Goal: Task Accomplishment & Management: Use online tool/utility

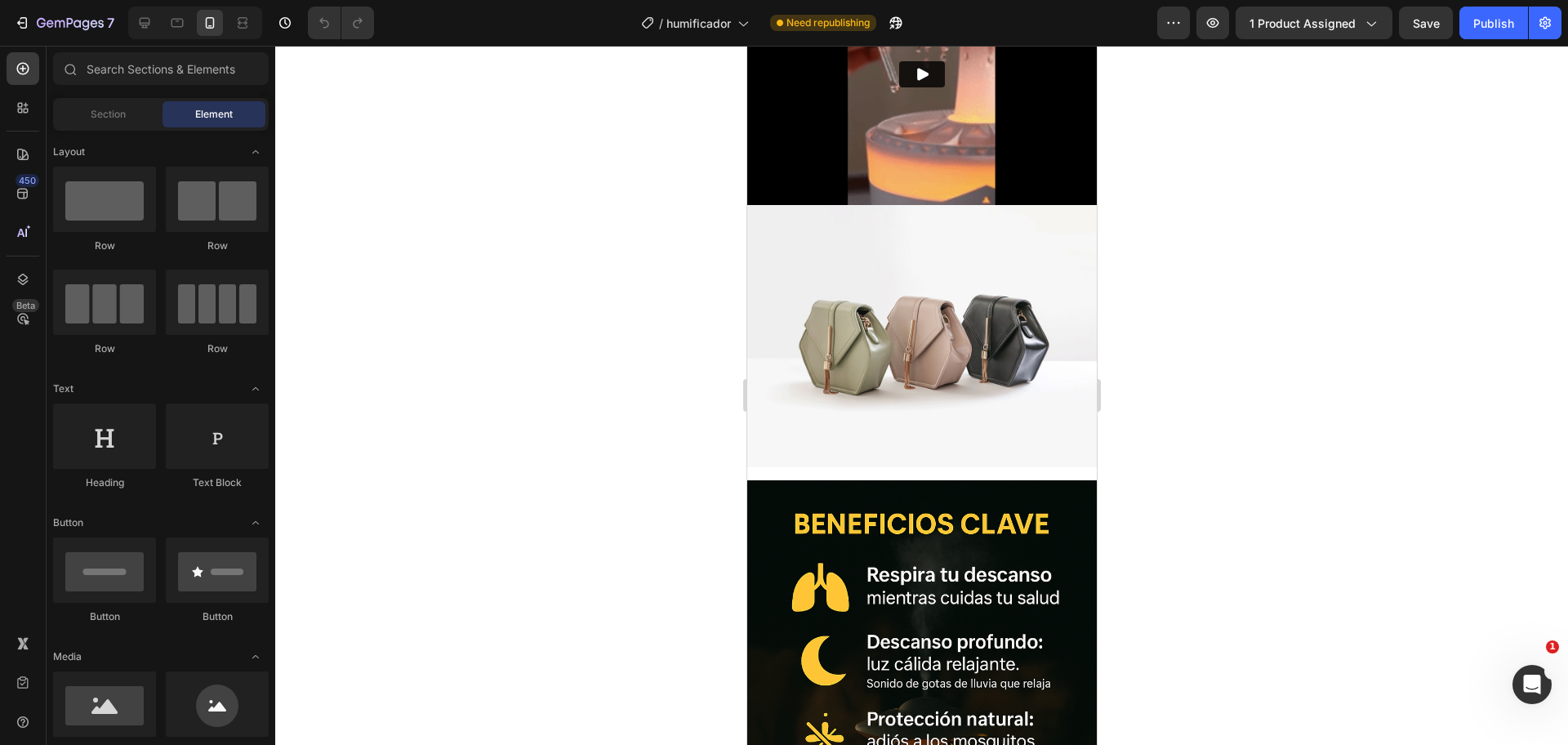
scroll to position [1937, 0]
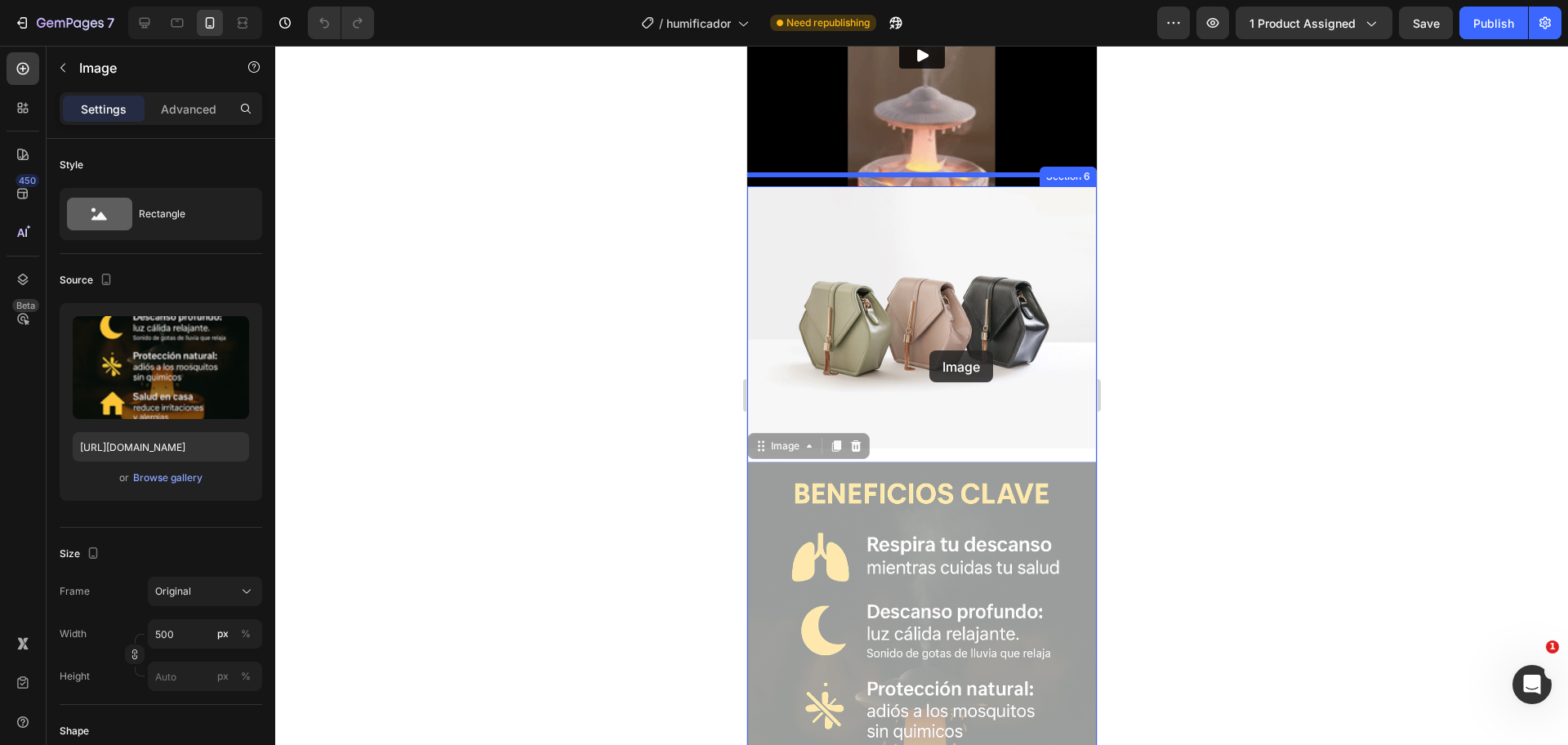
drag, startPoint x: 929, startPoint y: 428, endPoint x: 929, endPoint y: 333, distance: 95.0
click at [929, 333] on div "Mobile ( 428 px) iPhone 13 Mini iPhone 13 Pro iPhone 11 Pro Max iPhone 15 Pro M…" at bounding box center [921, 28] width 349 height 3837
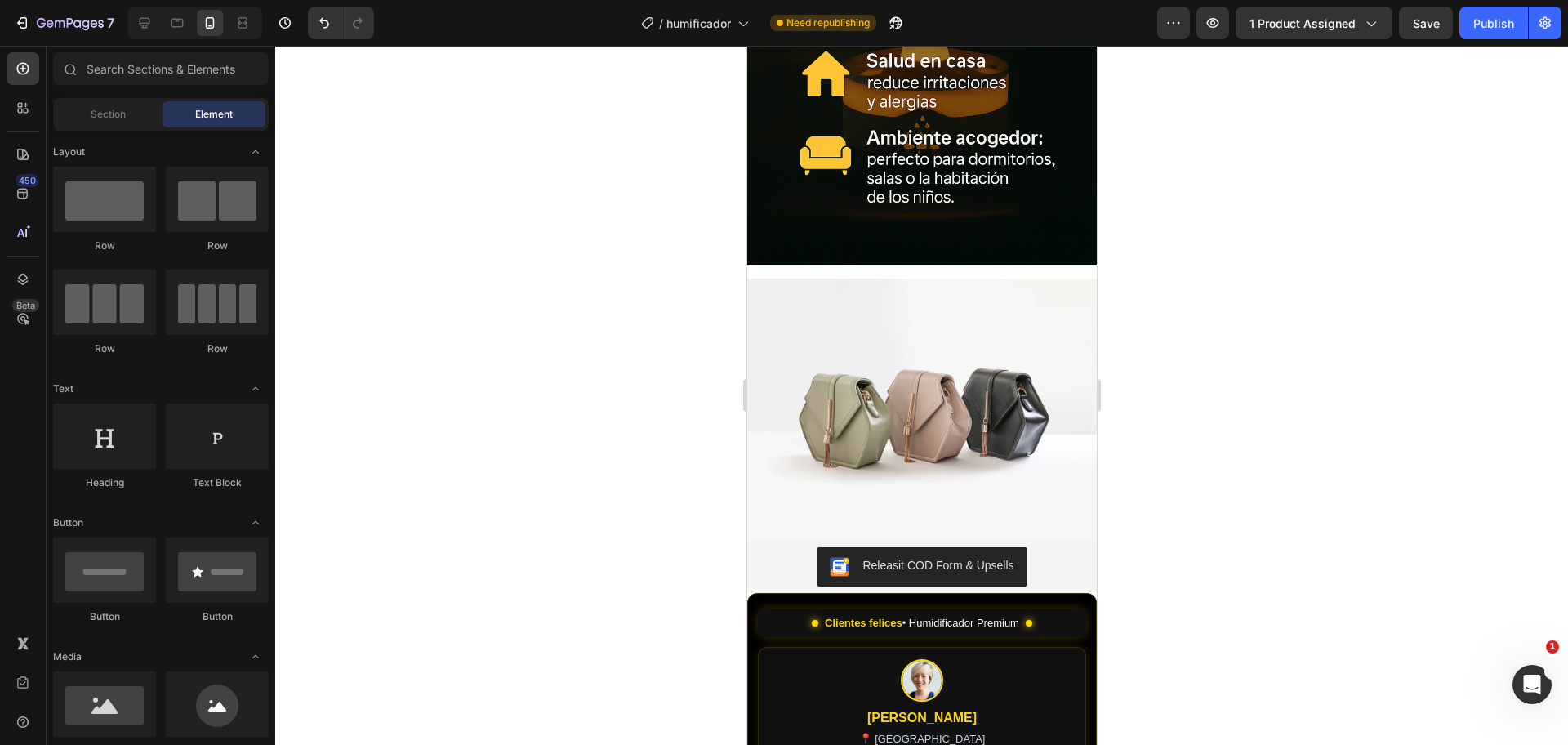
scroll to position [2460, 0]
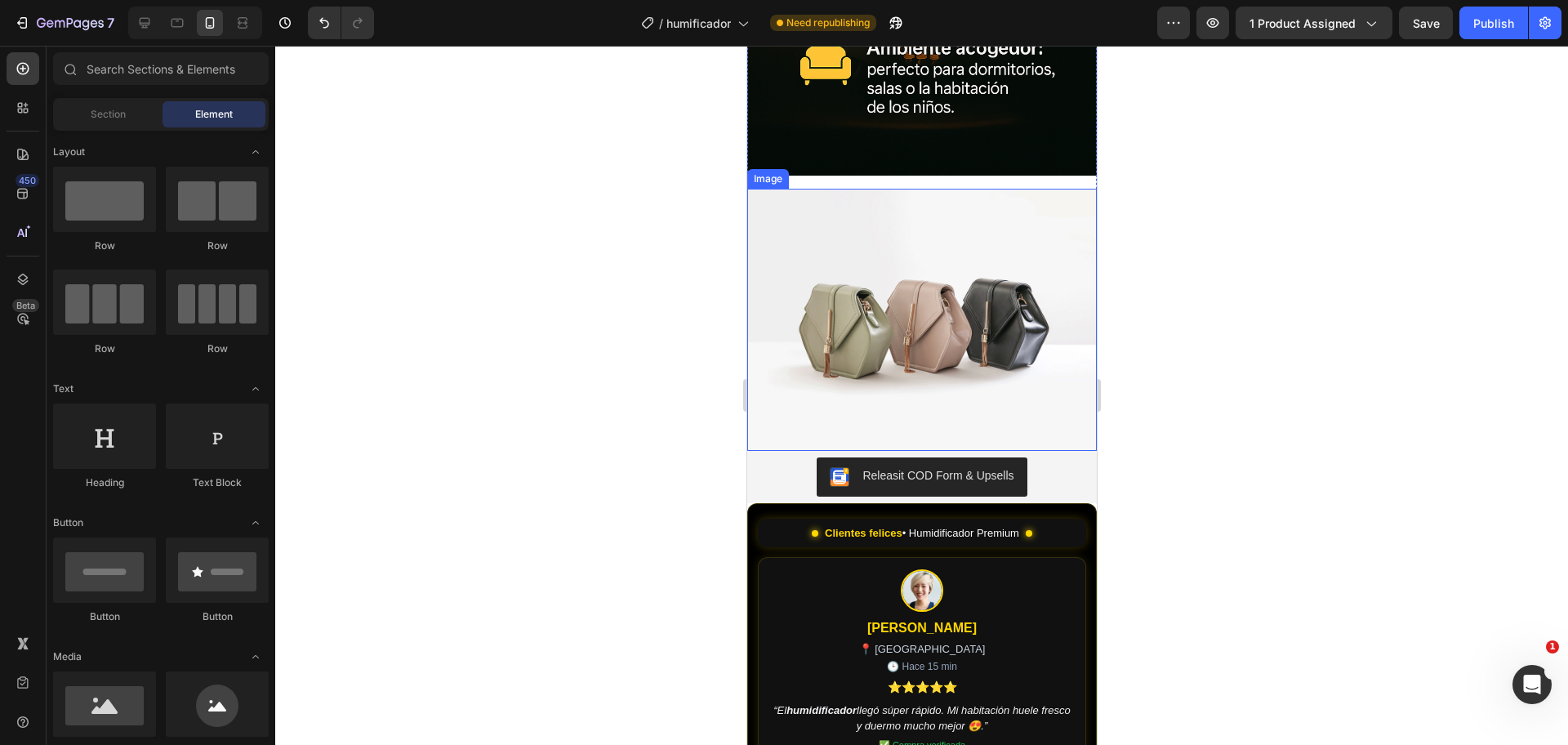
click at [900, 317] on img at bounding box center [921, 320] width 349 height 262
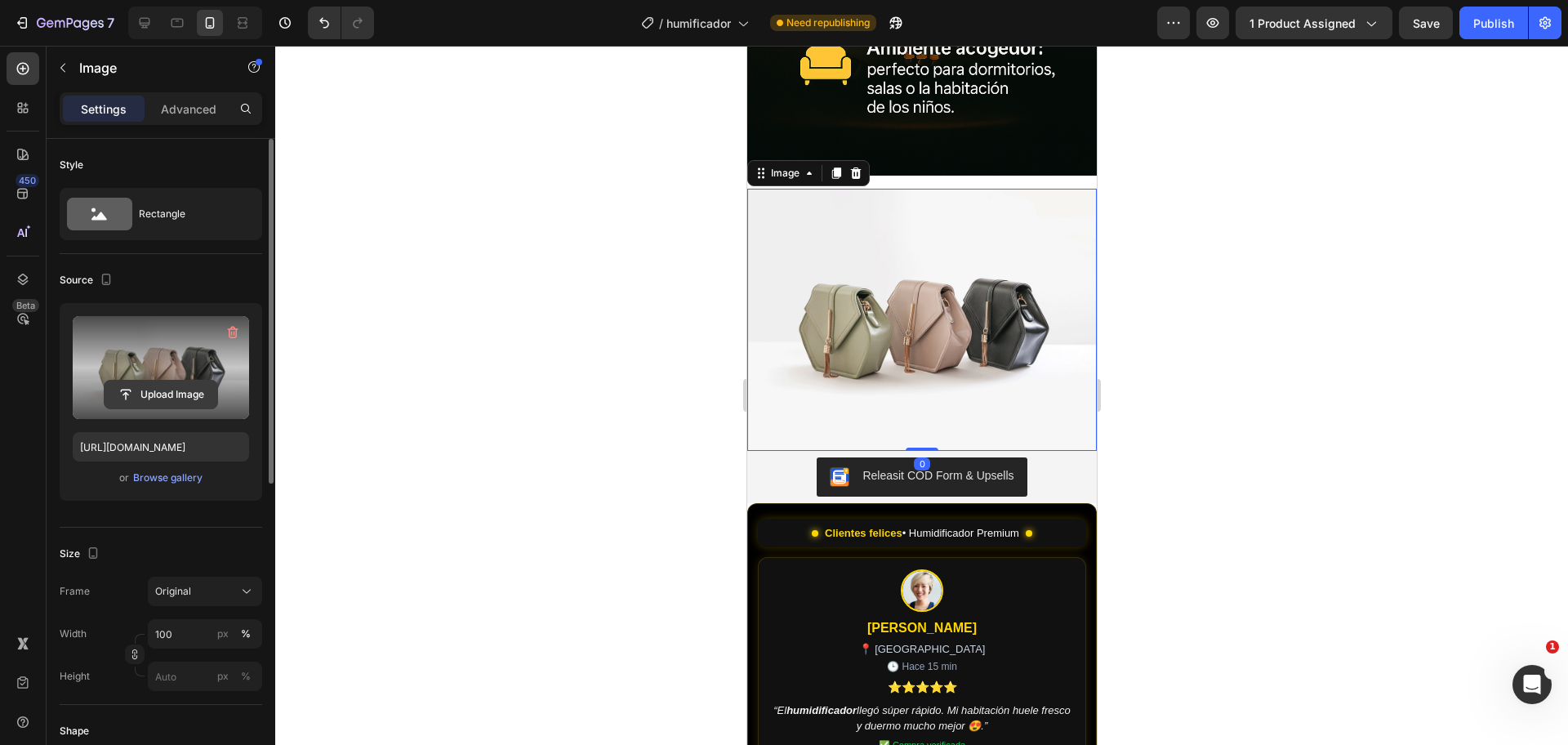
click at [154, 381] on input "file" at bounding box center [160, 395] width 113 height 28
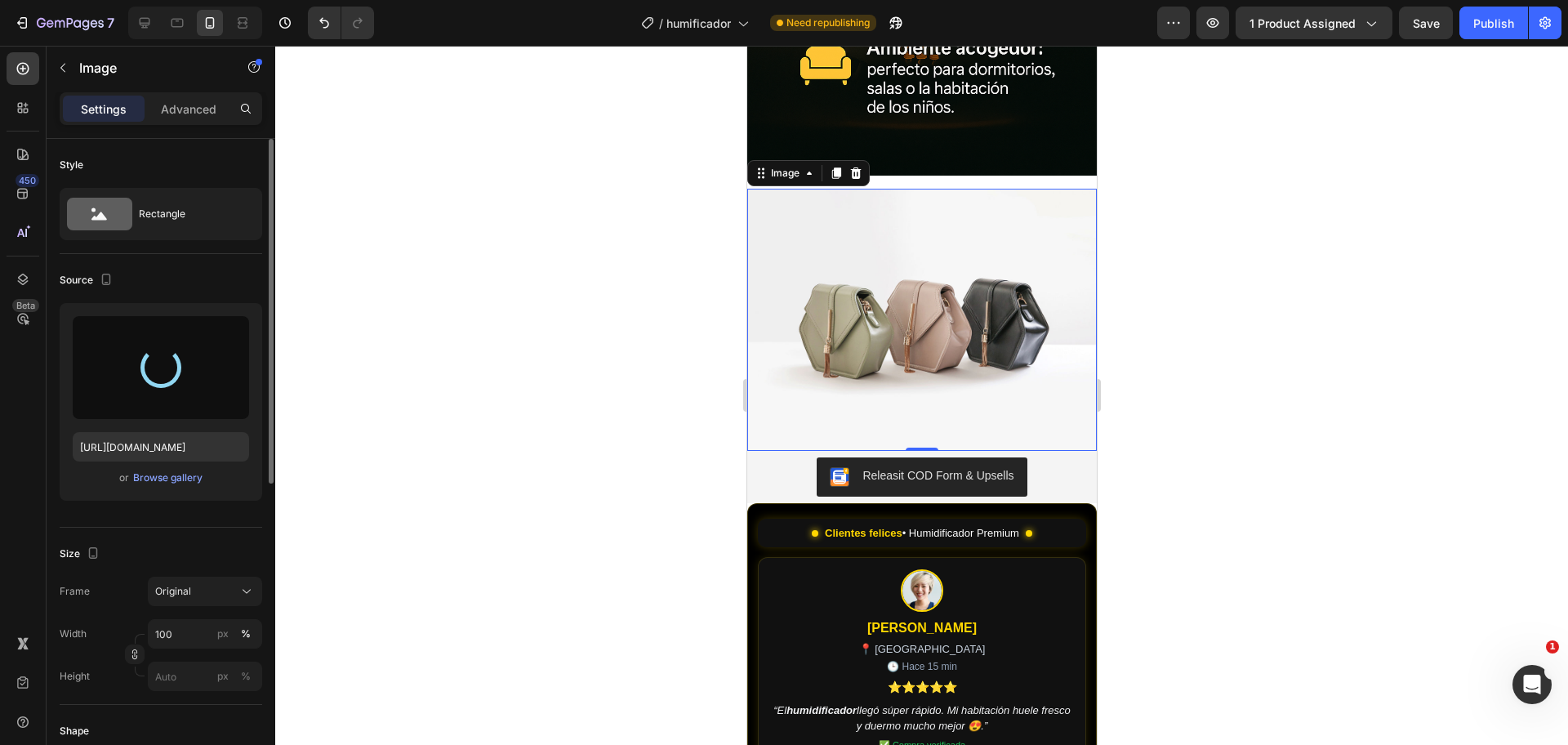
type input "https://cdn.shopify.com/s/files/1/0946/7324/0355/files/gempages_576720750380057…"
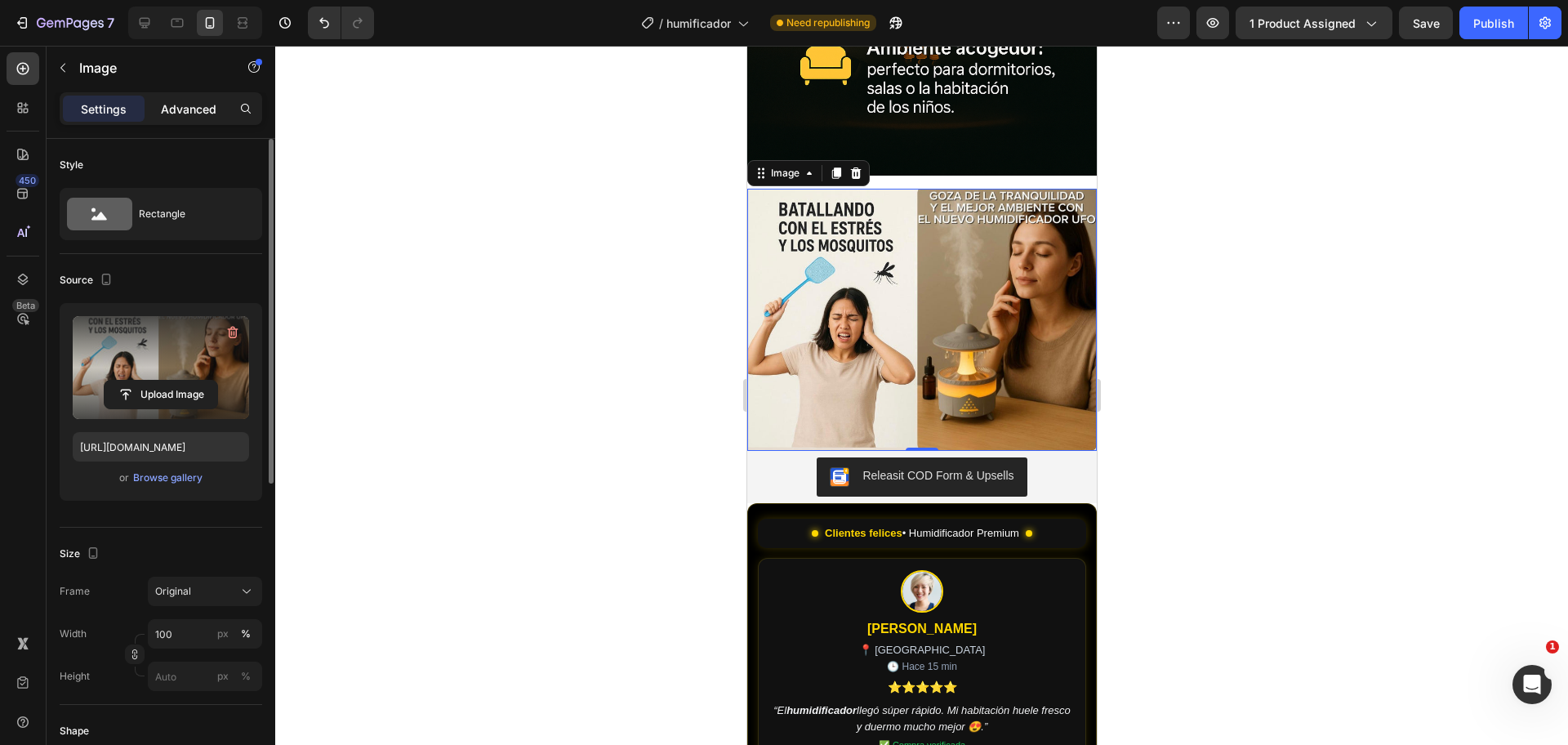
click at [183, 101] on p "Advanced" at bounding box center [188, 109] width 56 height 17
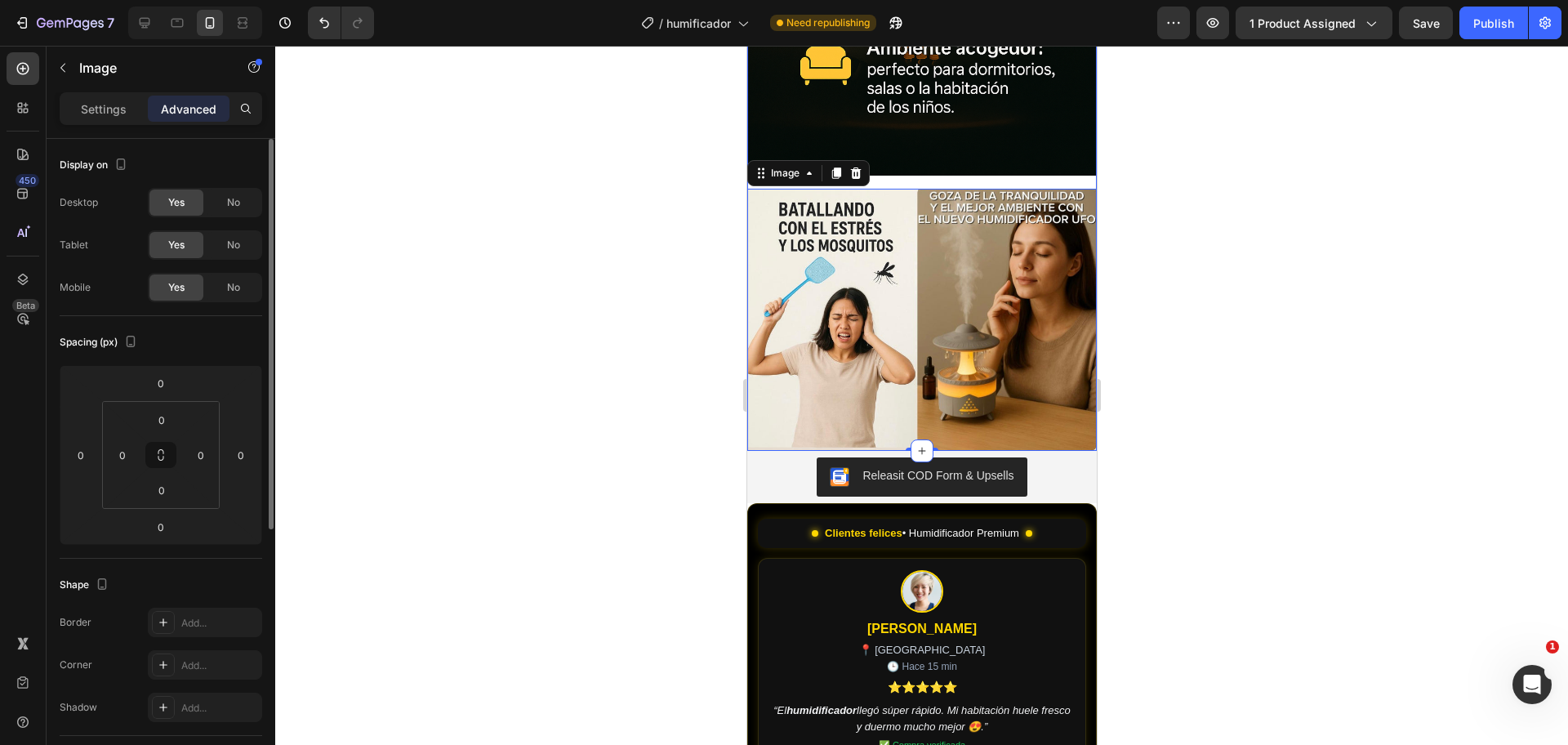
click at [985, 161] on div "Image Image 0" at bounding box center [921, 51] width 349 height 801
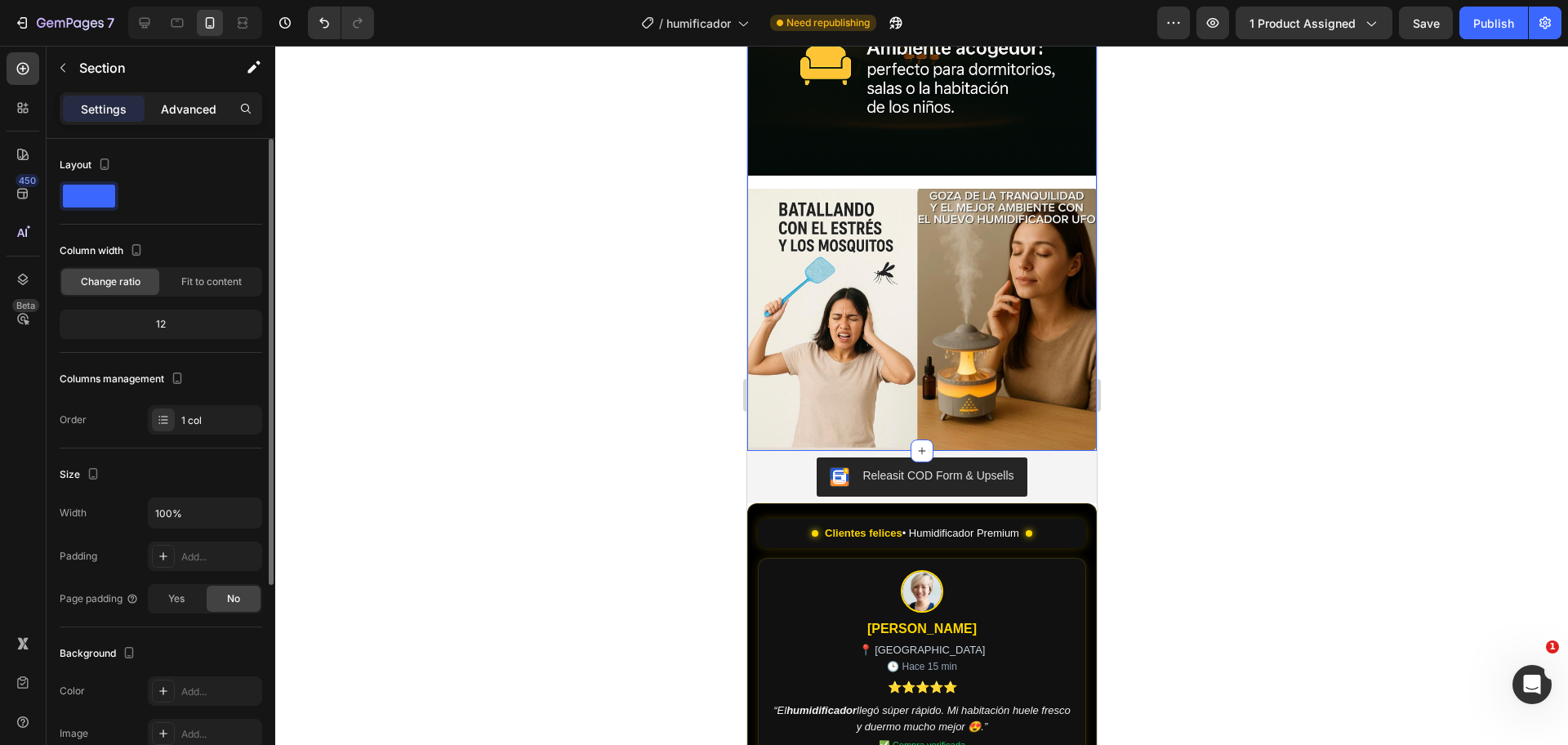
click at [189, 103] on p "Advanced" at bounding box center [188, 109] width 56 height 17
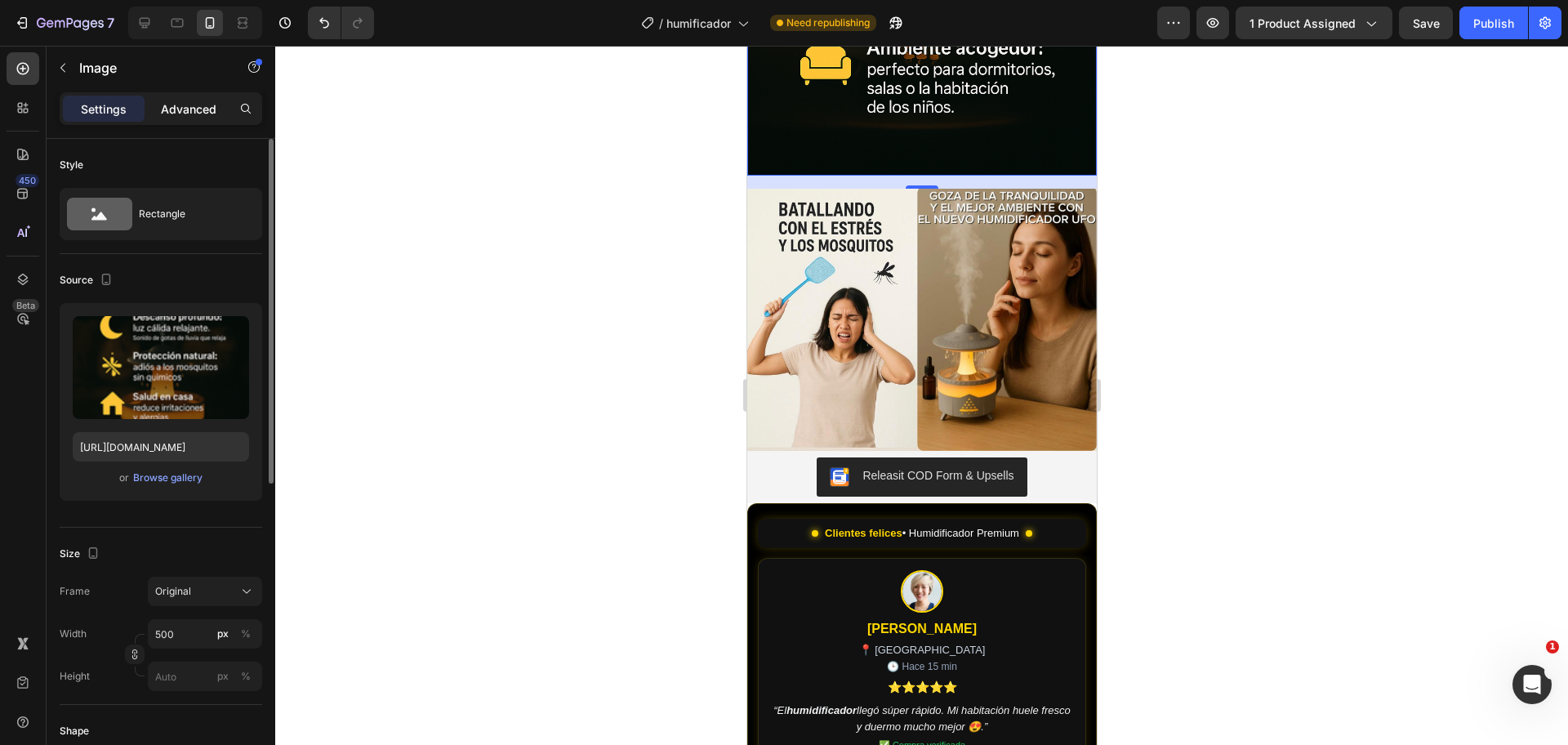
drag, startPoint x: 197, startPoint y: 125, endPoint x: 182, endPoint y: 105, distance: 25.0
click at [182, 105] on div "Settings Advanced" at bounding box center [160, 116] width 228 height 47
click at [182, 105] on p "Advanced" at bounding box center [188, 109] width 56 height 17
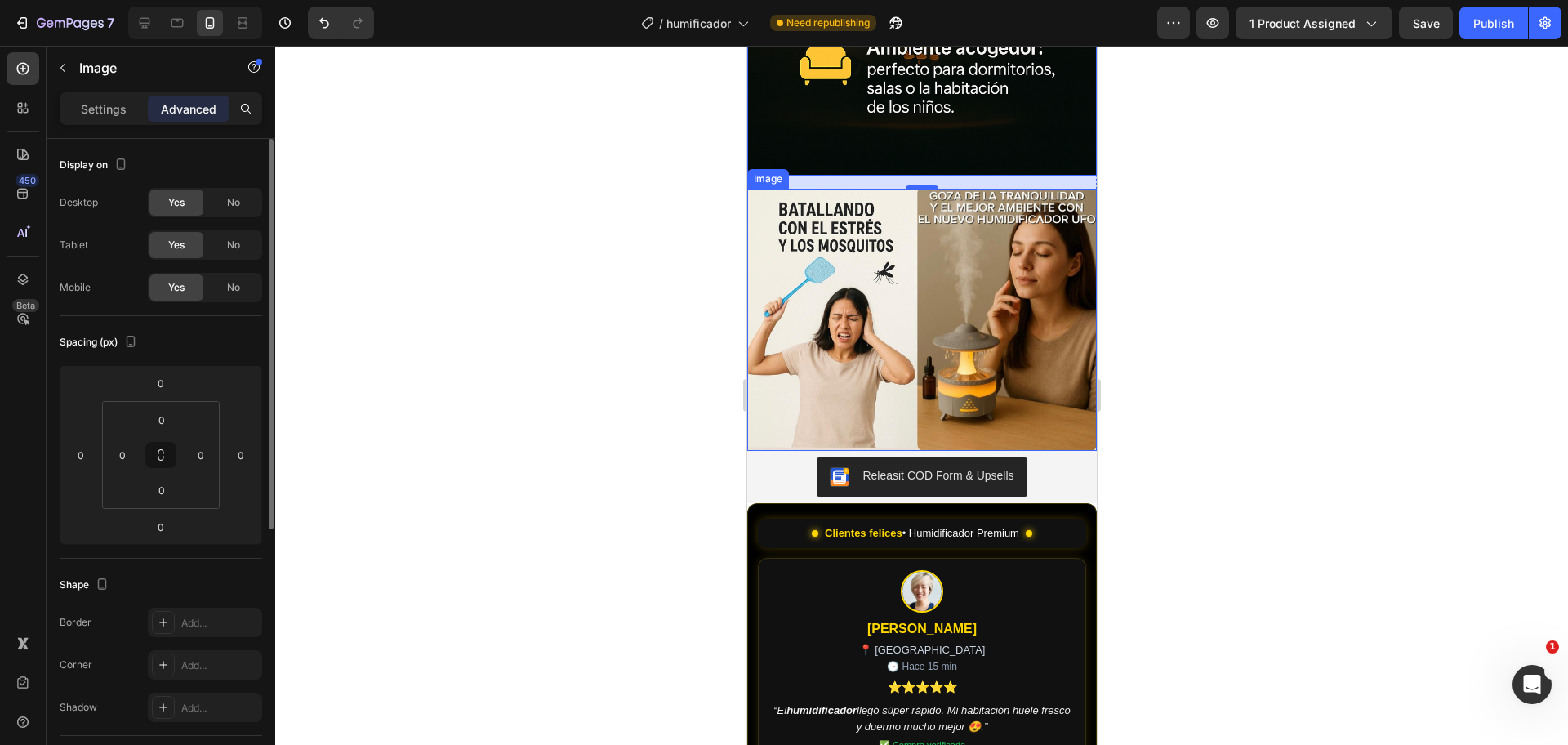
click at [866, 285] on img at bounding box center [921, 320] width 349 height 263
drag, startPoint x: 913, startPoint y: 160, endPoint x: 915, endPoint y: 150, distance: 10.2
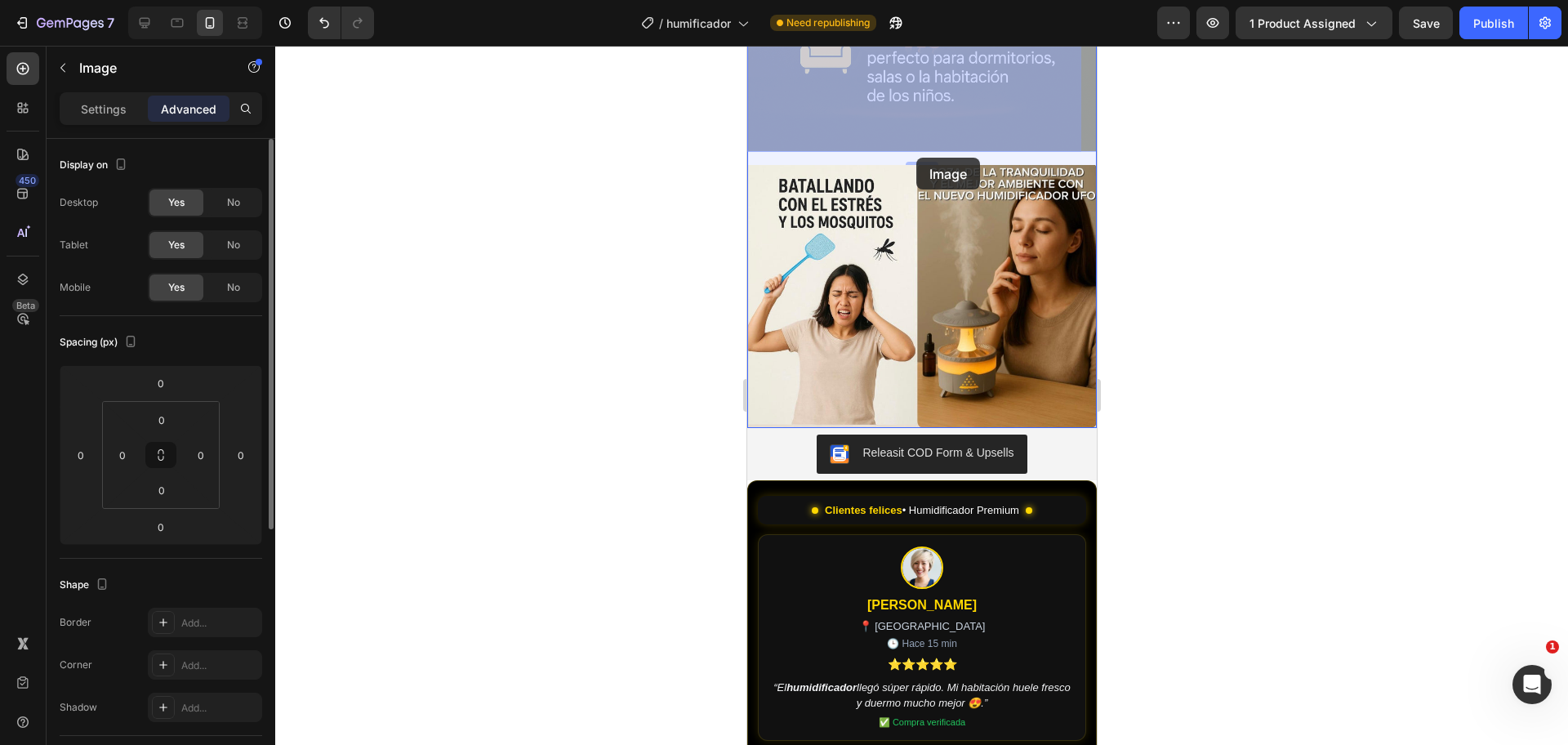
drag, startPoint x: 915, startPoint y: 150, endPoint x: 915, endPoint y: 161, distance: 11.0
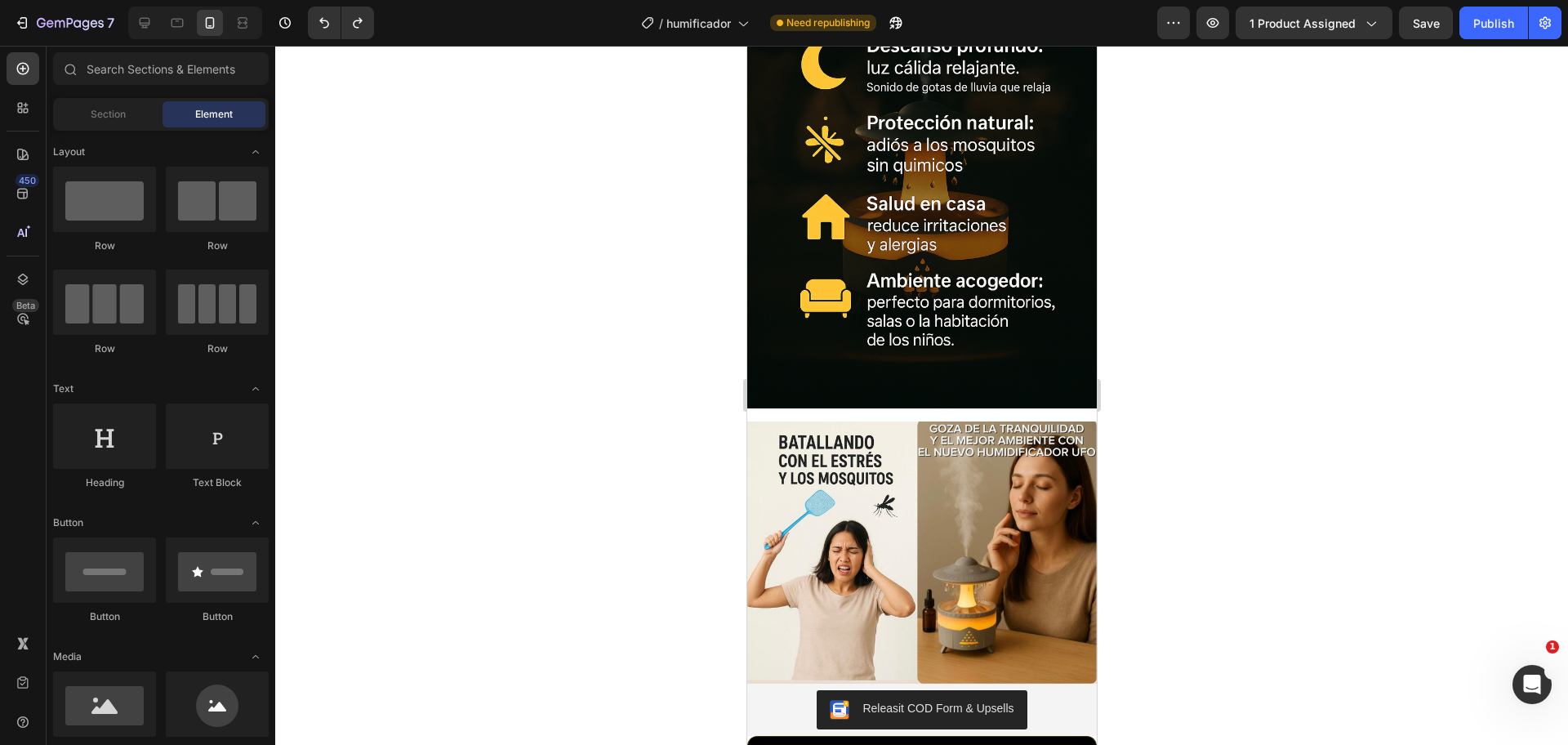
scroll to position [2387, 0]
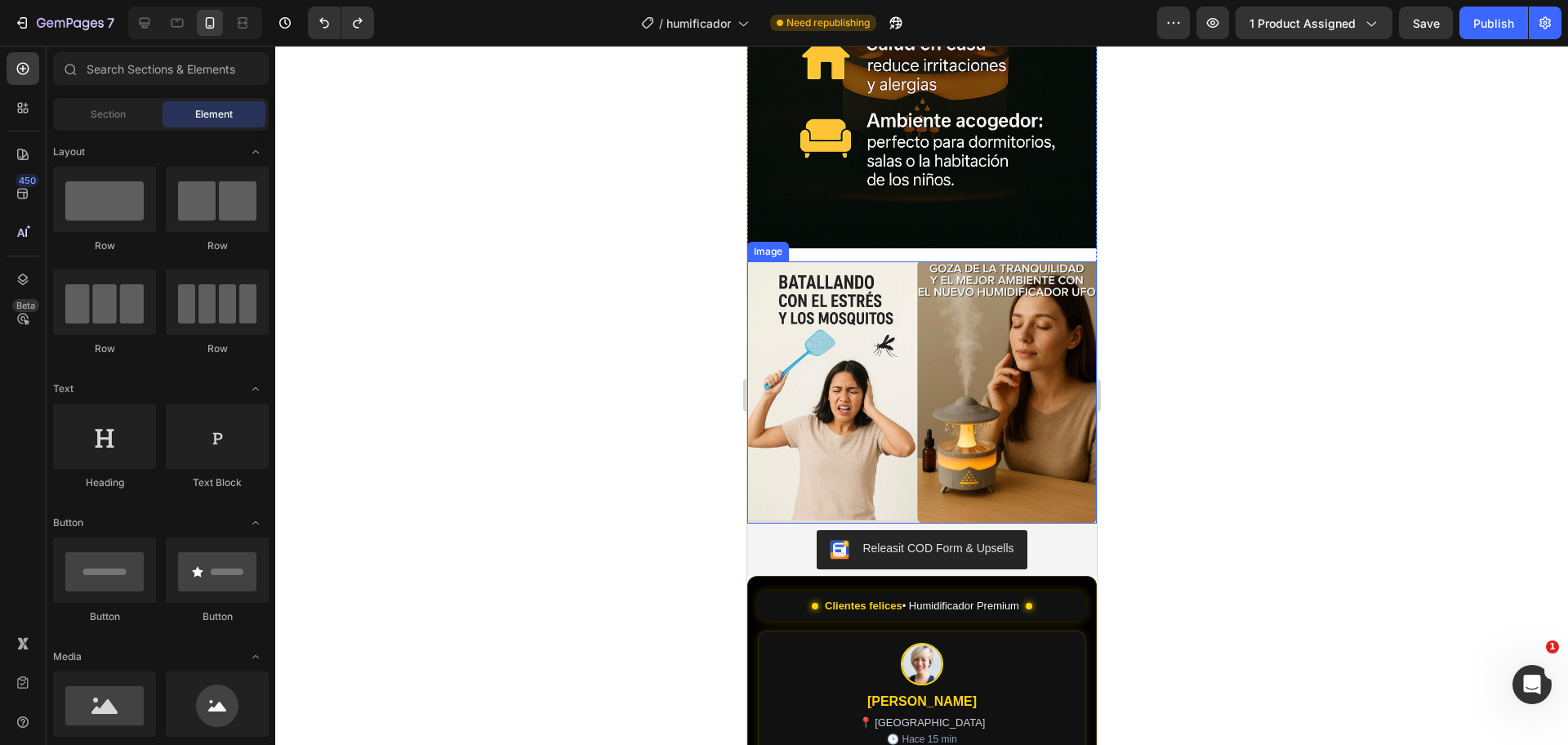
click at [937, 383] on img at bounding box center [921, 393] width 349 height 263
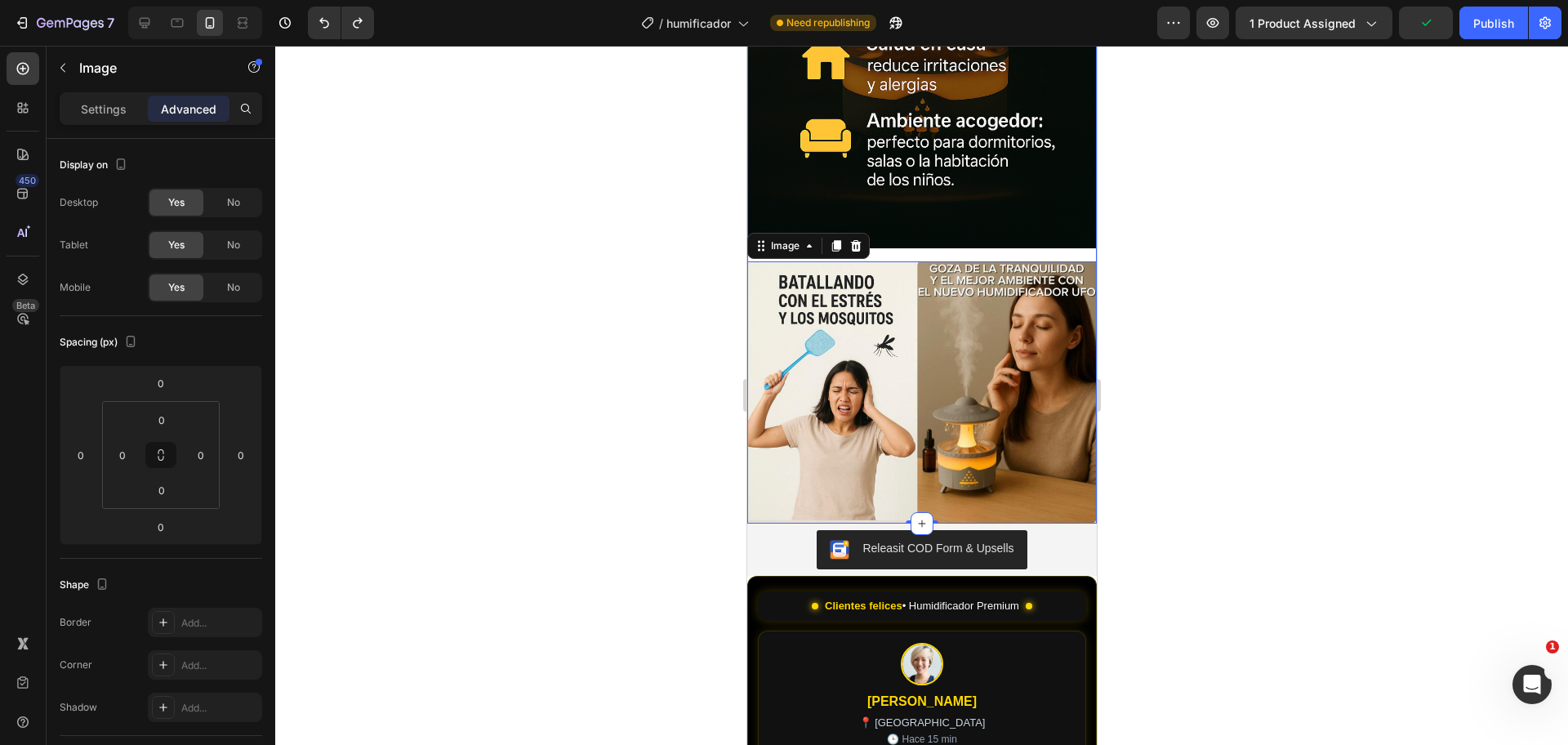
click at [908, 231] on div "Image Image 0" at bounding box center [921, 124] width 349 height 801
click at [113, 116] on p "Settings" at bounding box center [104, 109] width 46 height 17
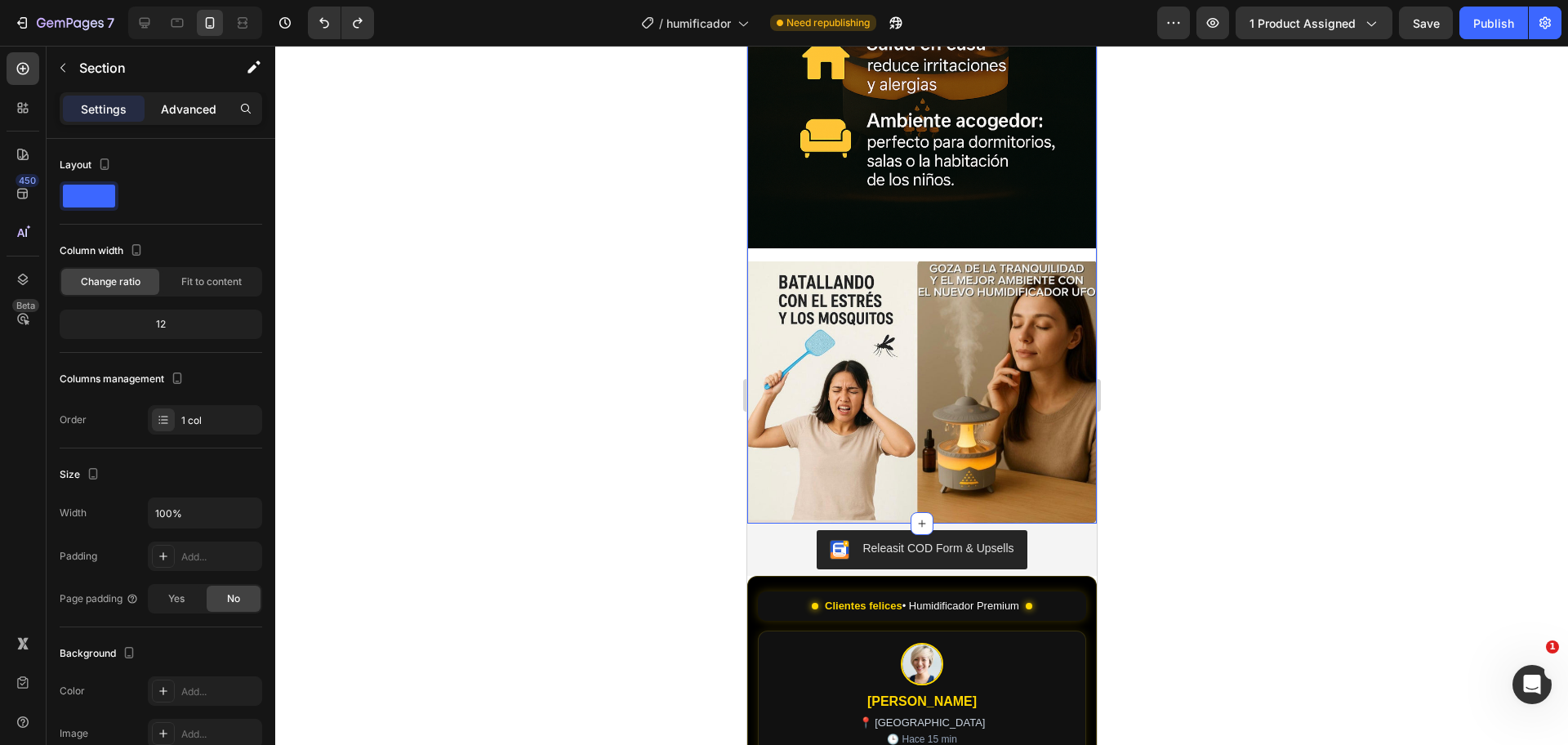
click at [193, 108] on p "Advanced" at bounding box center [188, 109] width 56 height 17
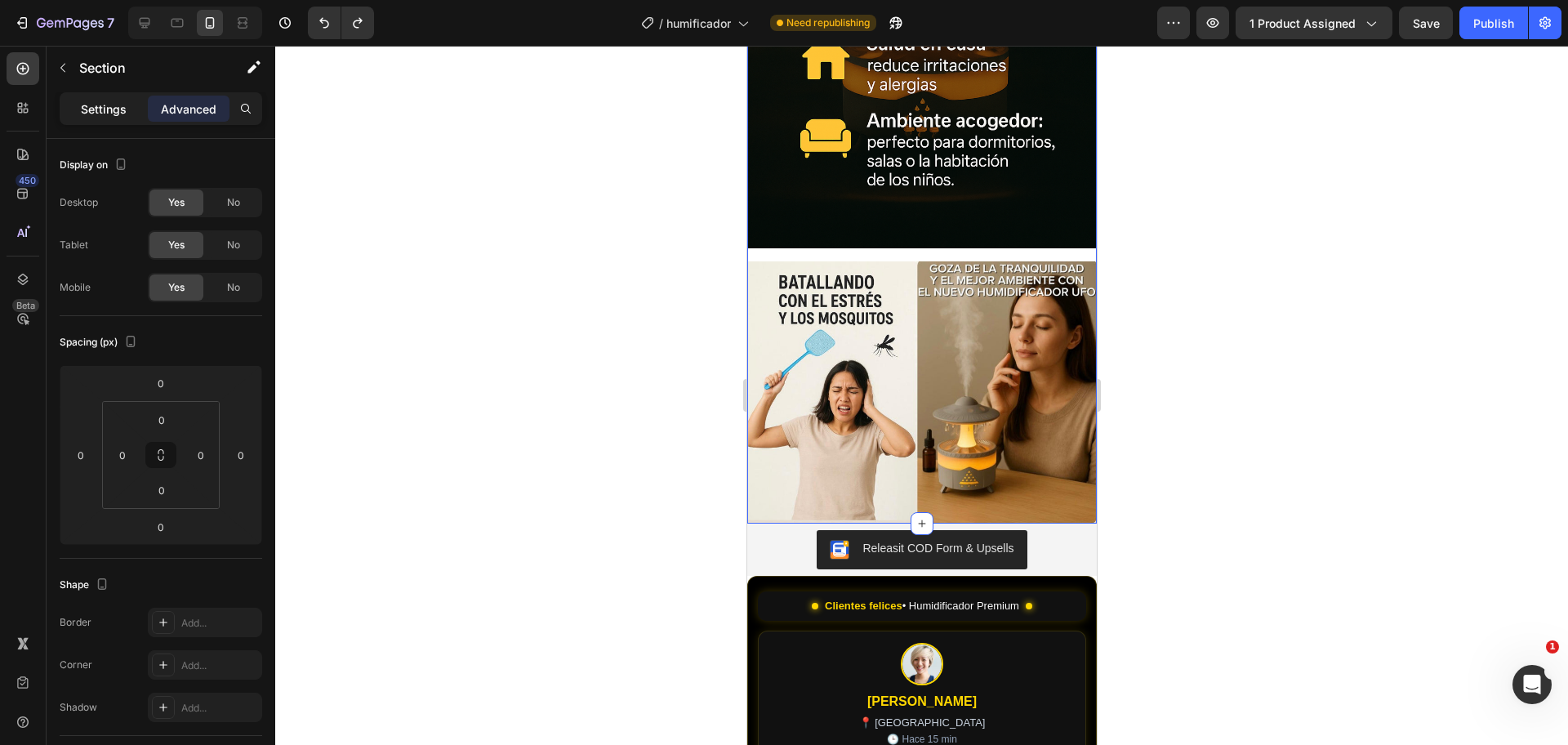
click at [130, 106] on div "Settings" at bounding box center [104, 108] width 82 height 26
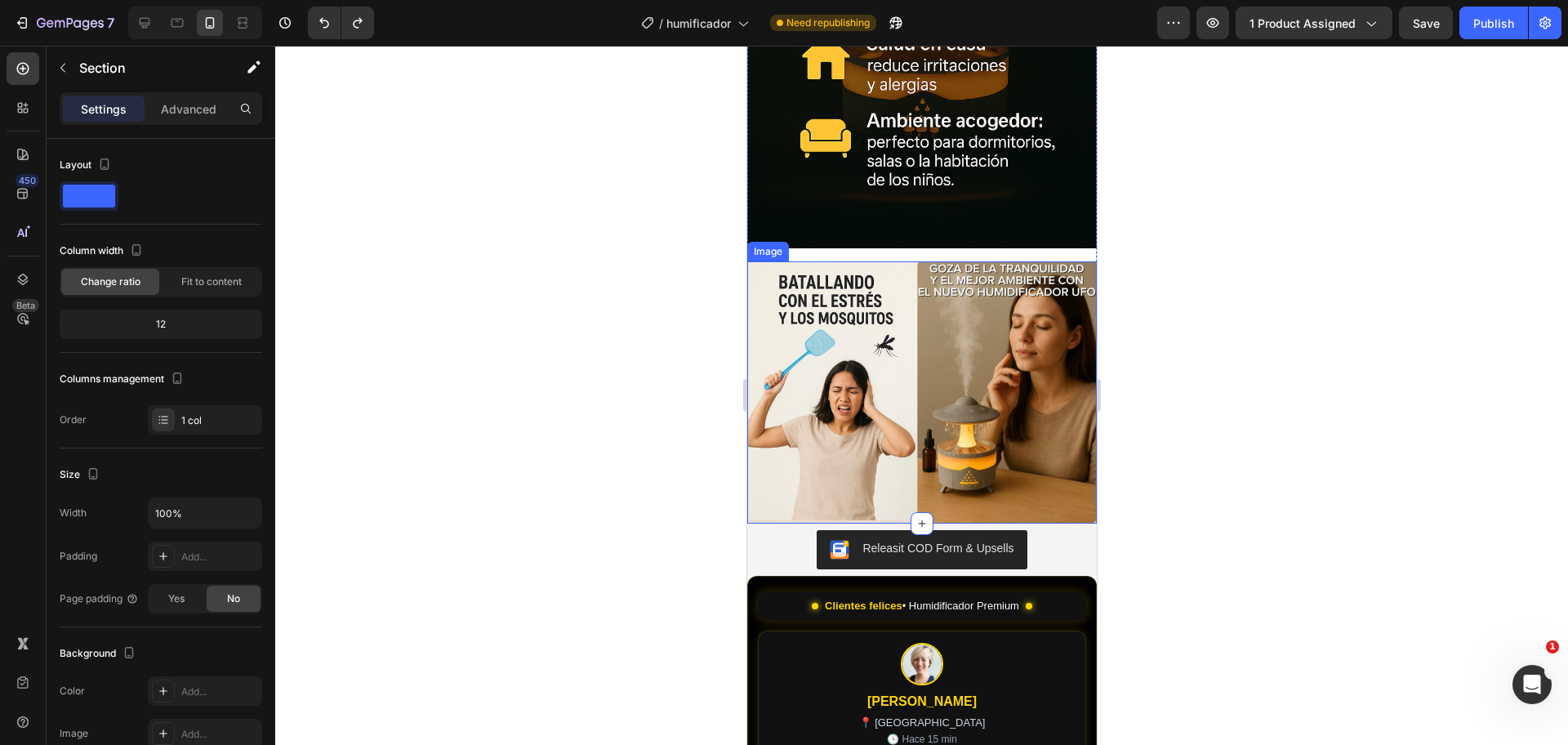
click at [881, 261] on img at bounding box center [921, 393] width 349 height 263
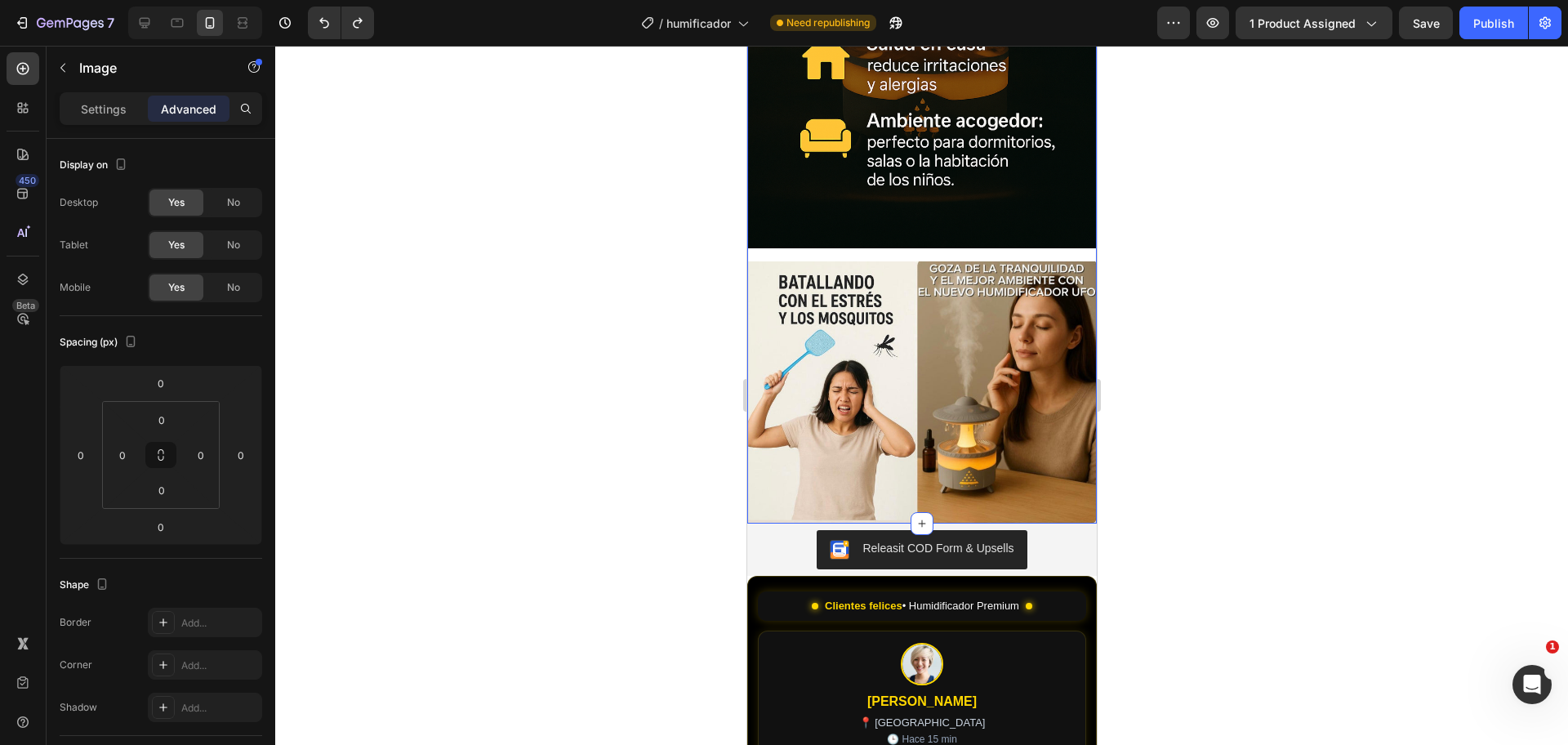
click at [949, 228] on div "Image Image" at bounding box center [921, 124] width 349 height 801
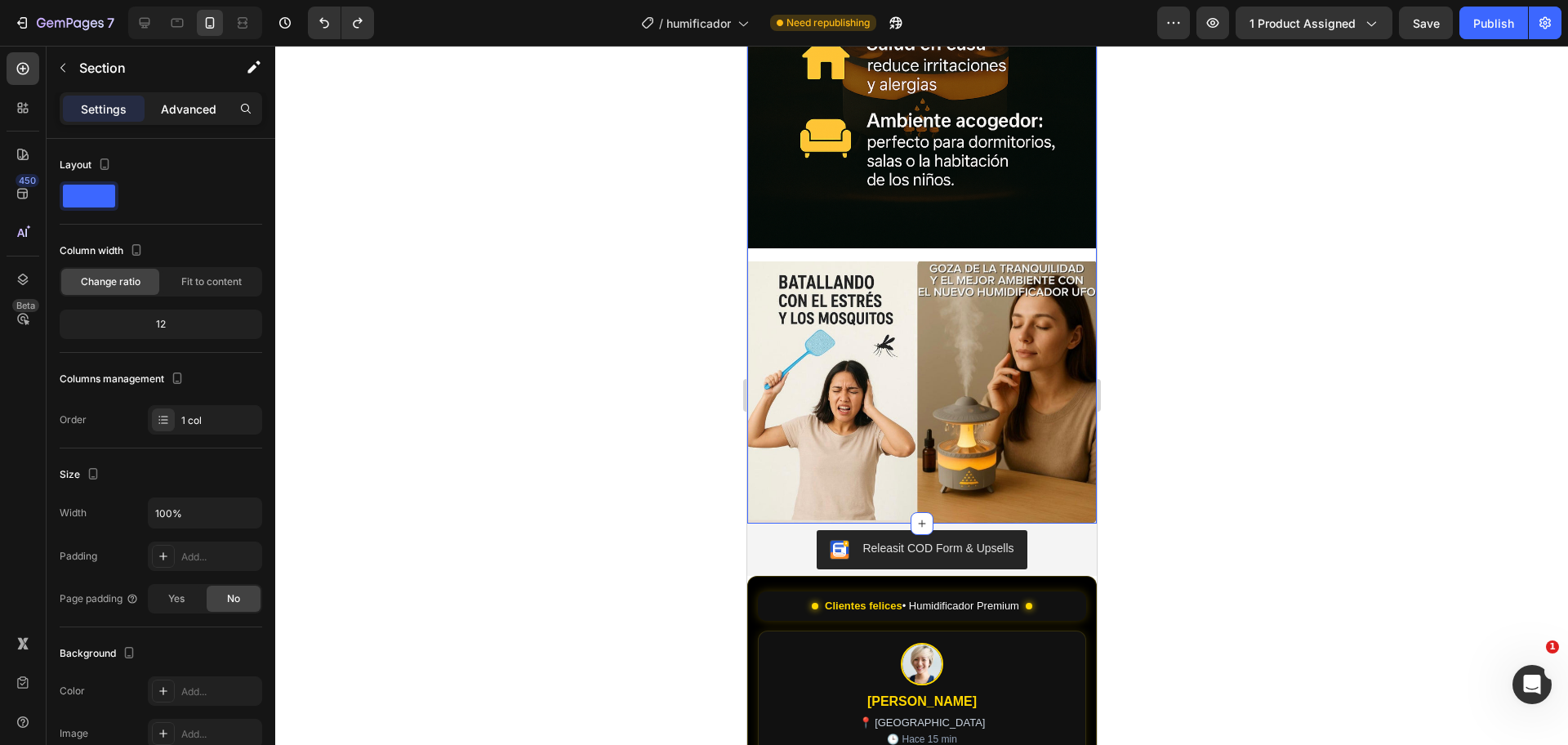
click at [193, 110] on p "Advanced" at bounding box center [188, 109] width 56 height 17
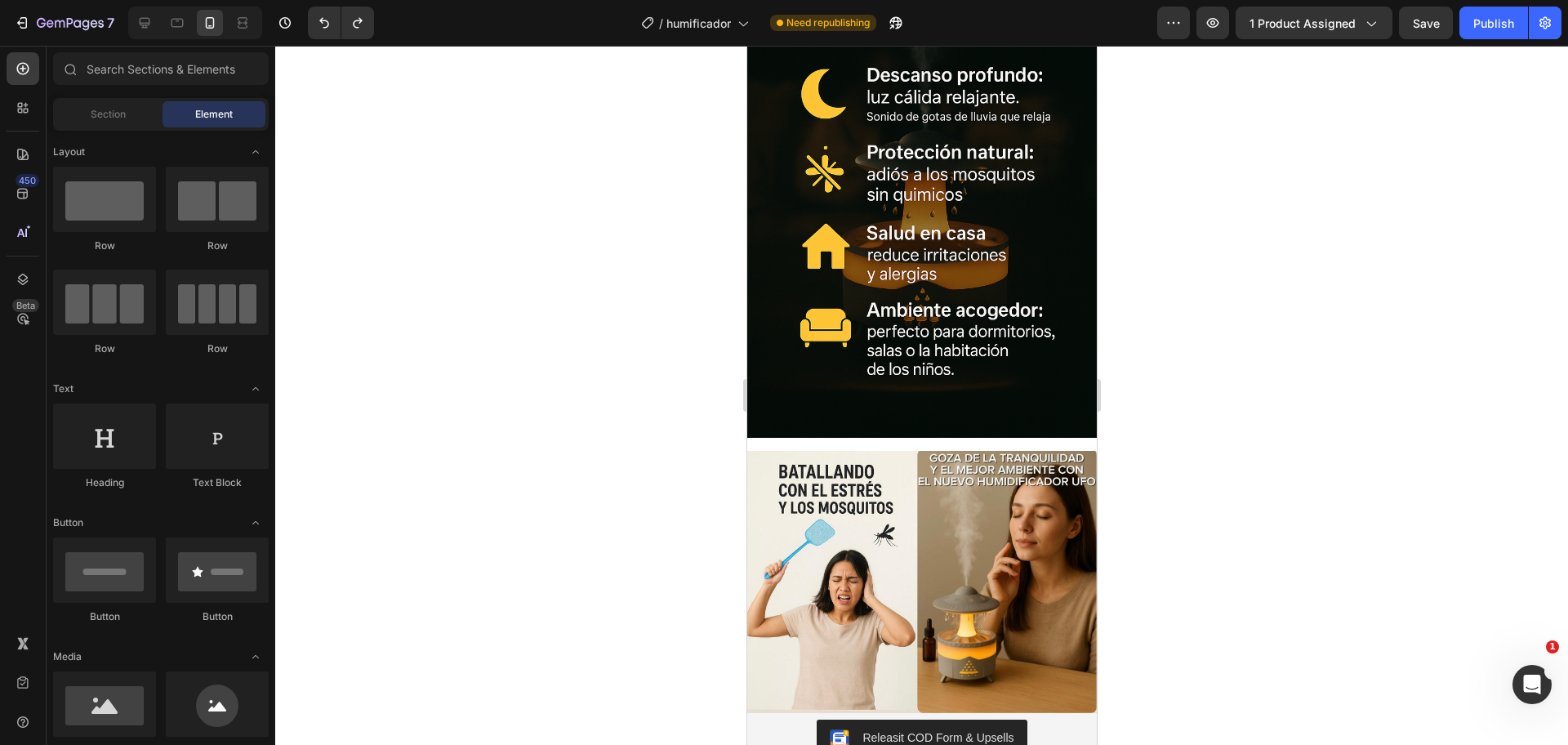
scroll to position [2193, 0]
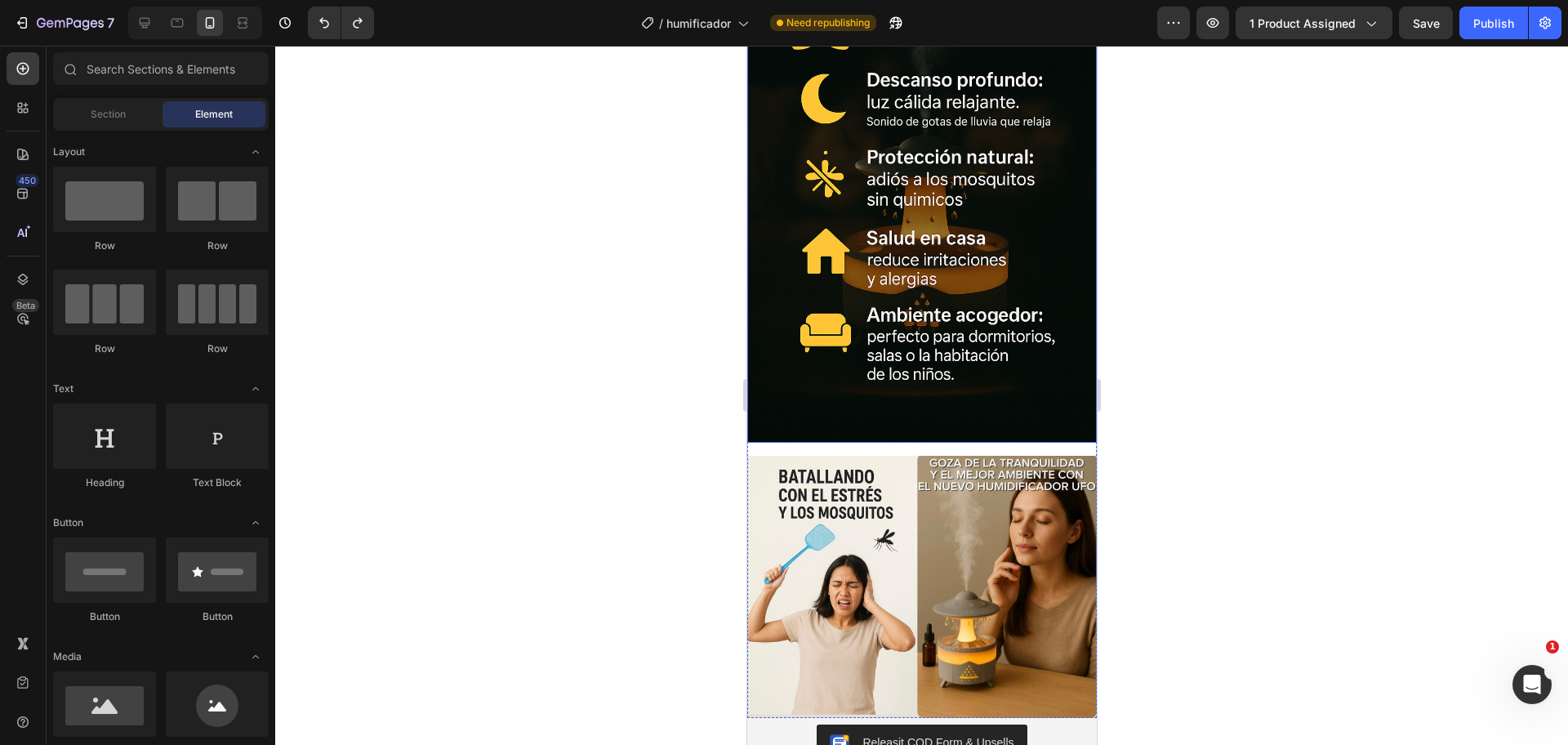
click at [990, 401] on img at bounding box center [921, 181] width 349 height 525
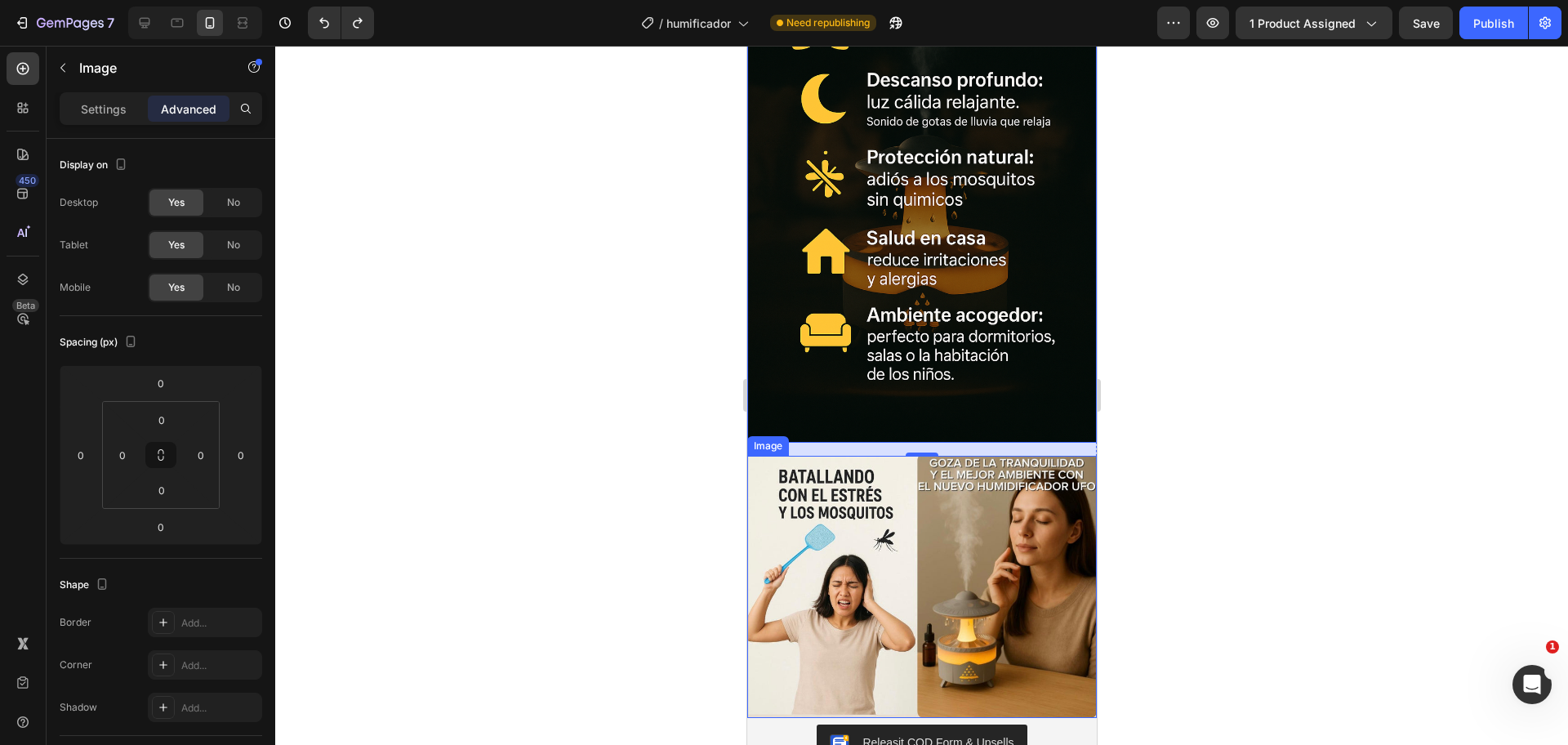
click at [946, 534] on img at bounding box center [921, 587] width 349 height 263
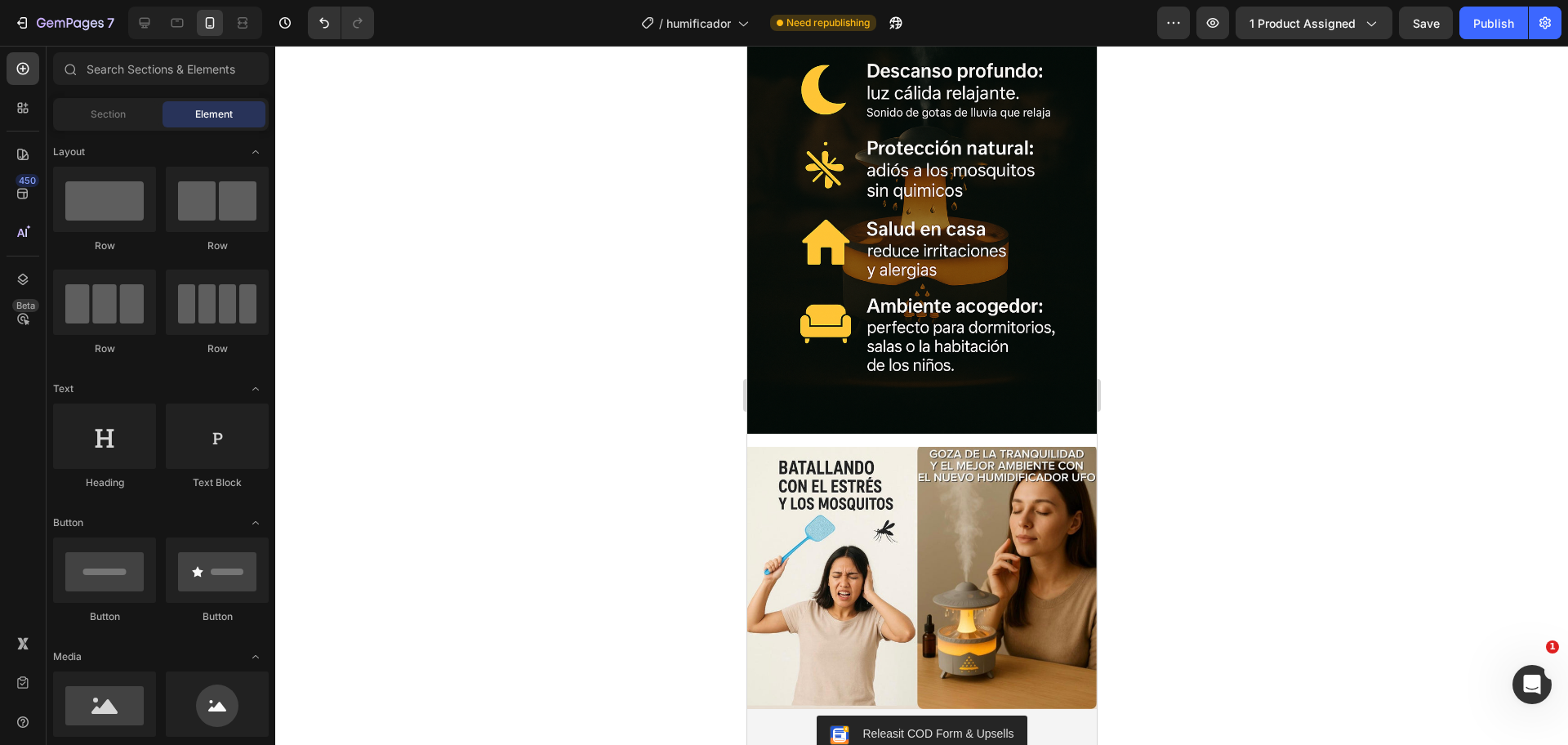
scroll to position [2277, 0]
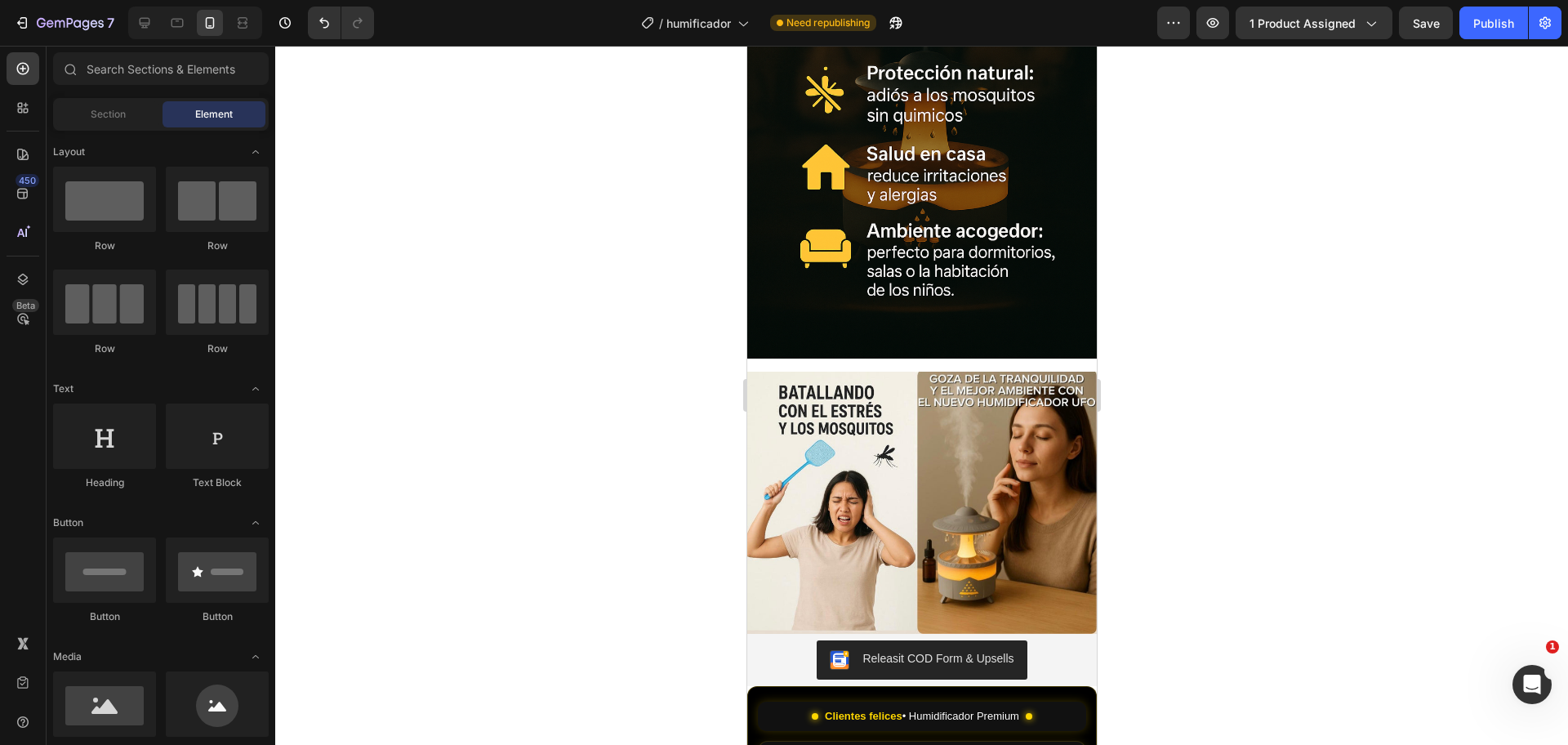
click at [1228, 475] on div at bounding box center [922, 395] width 1293 height 699
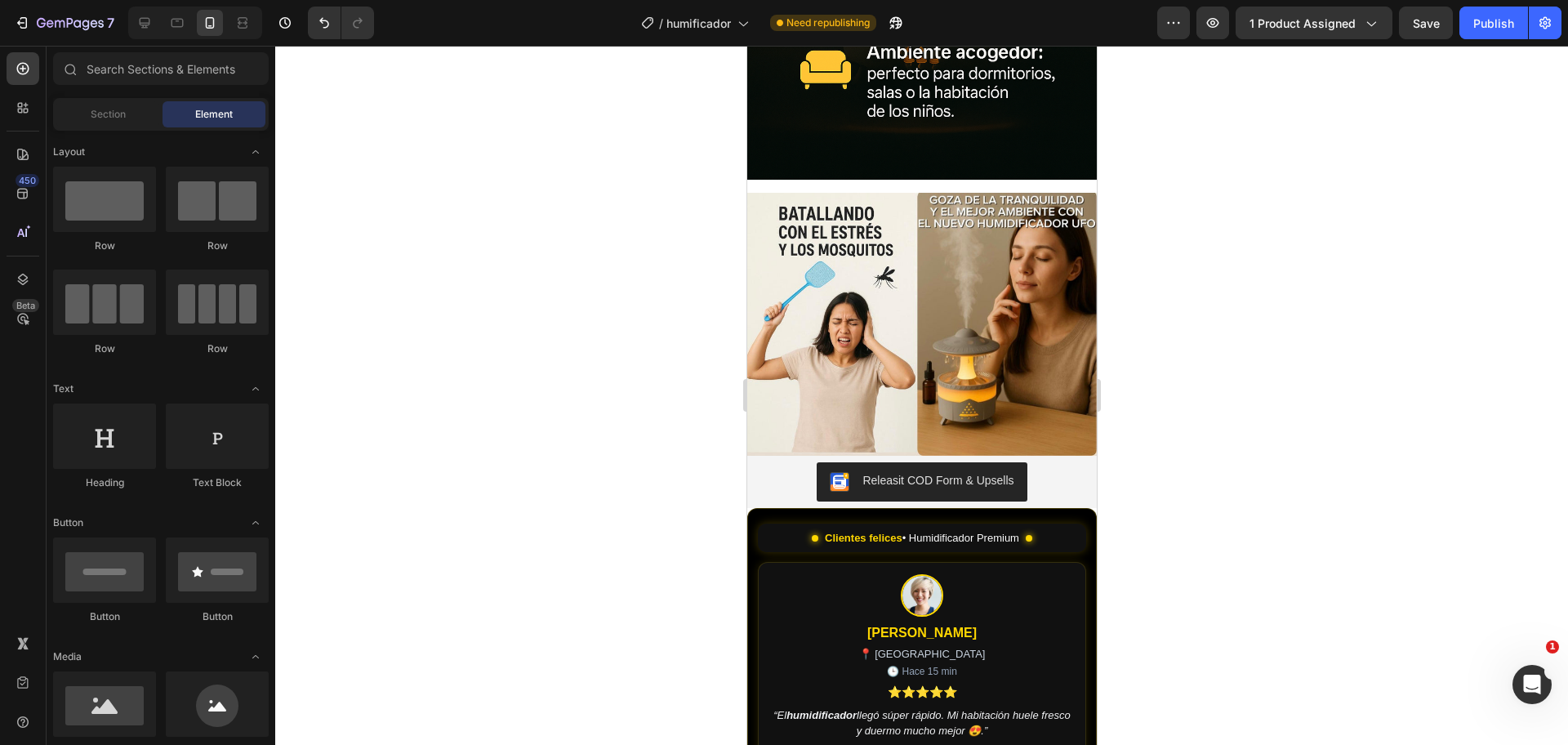
scroll to position [1617, 0]
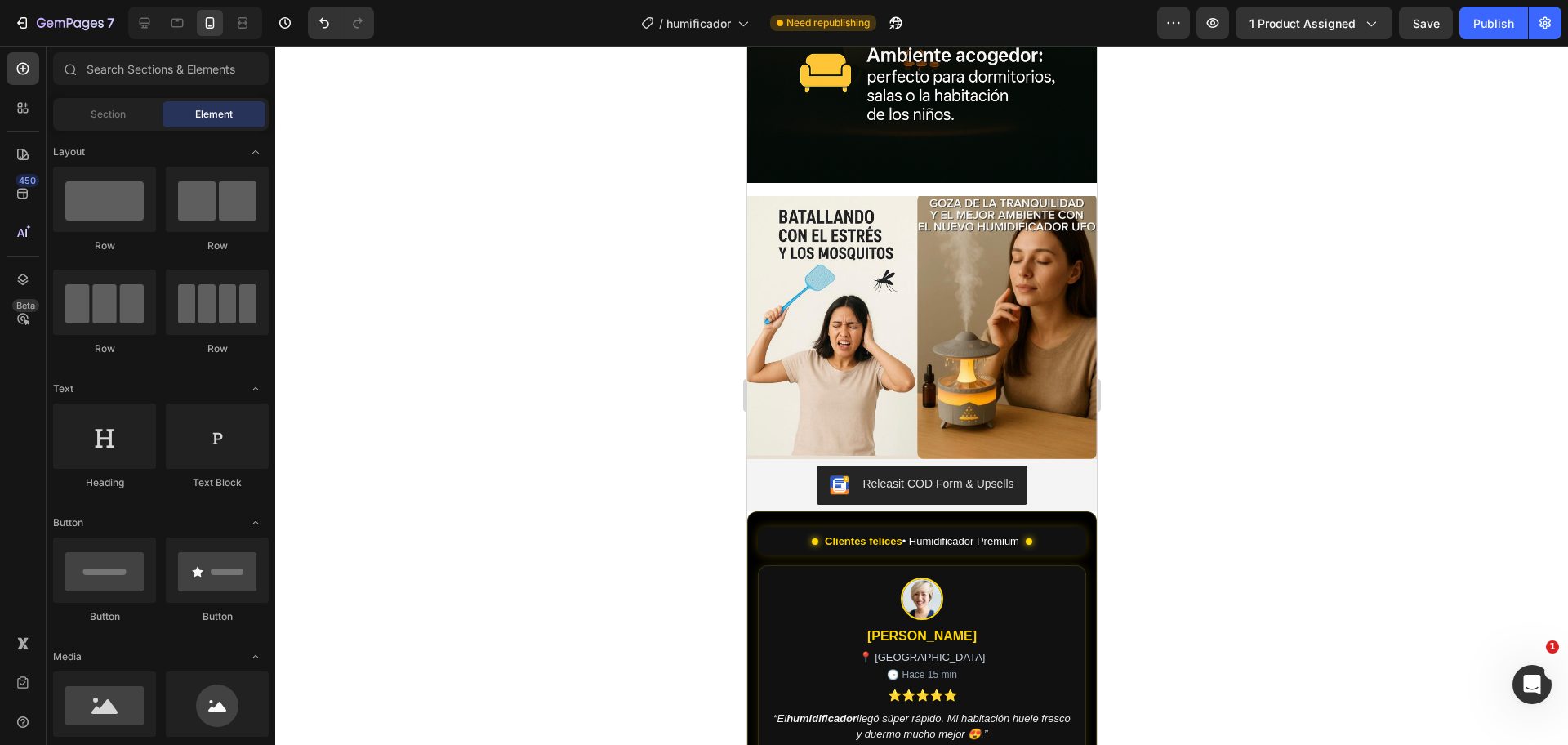
drag, startPoint x: 1087, startPoint y: 597, endPoint x: 1846, endPoint y: 444, distance: 774.3
